Goal: Information Seeking & Learning: Understand process/instructions

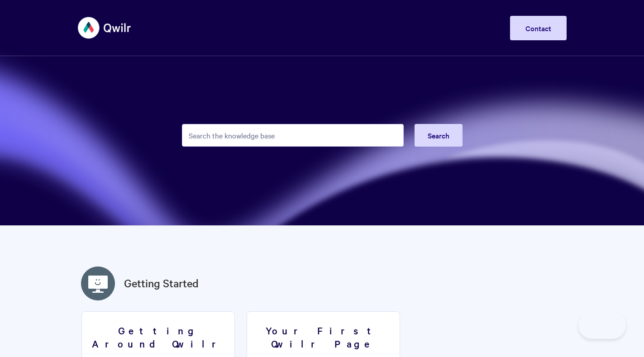
click at [284, 128] on input "Search the knowledge base" at bounding box center [293, 135] width 222 height 23
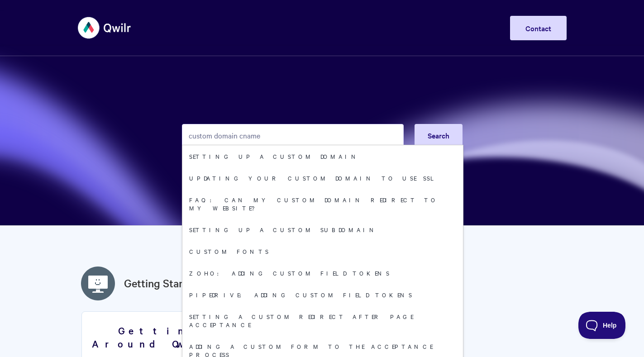
type input "custom domain cname"
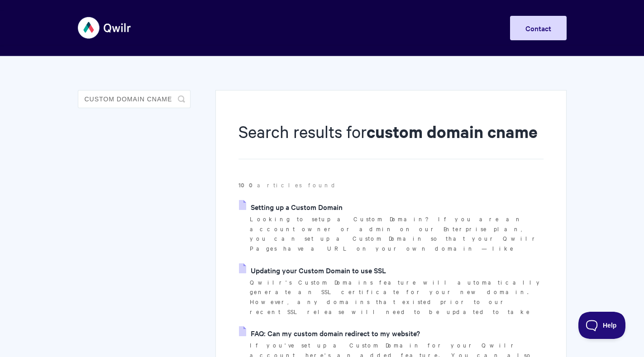
click at [306, 209] on link "Setting up a Custom Domain" at bounding box center [291, 207] width 104 height 14
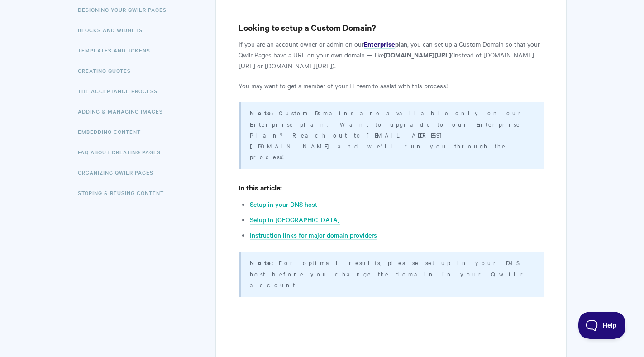
scroll to position [167, 0]
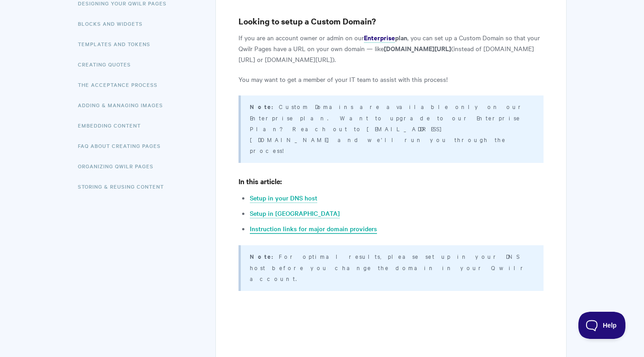
click at [319, 224] on link "Instruction links for major domain providers" at bounding box center [313, 229] width 127 height 10
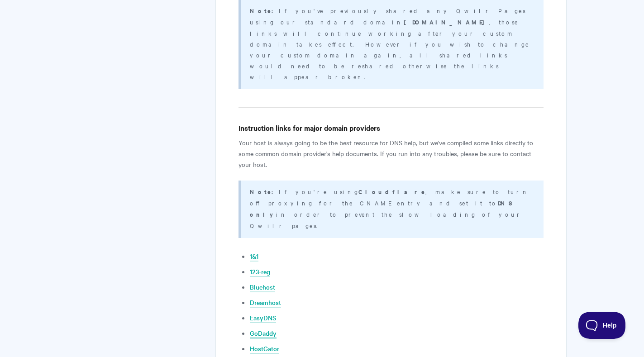
click at [276, 329] on link "GoDaddy" at bounding box center [263, 334] width 27 height 10
